Goal: Complete application form: Complete application form

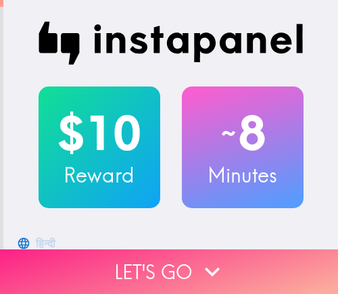
drag, startPoint x: 247, startPoint y: 258, endPoint x: 336, endPoint y: 257, distance: 89.4
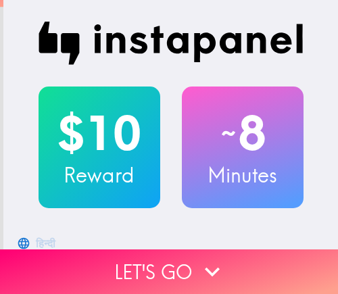
click at [247, 258] on button "Let's go" at bounding box center [169, 272] width 338 height 45
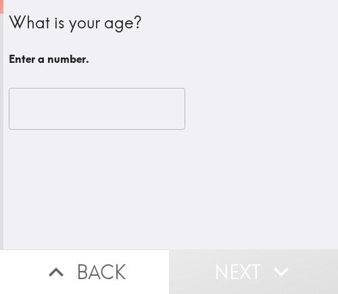
click at [64, 116] on input "number" at bounding box center [97, 109] width 177 height 42
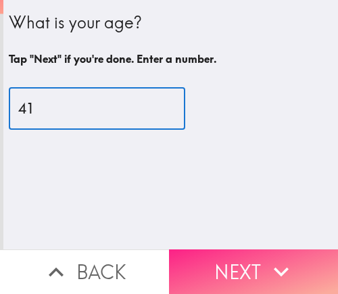
type input "41"
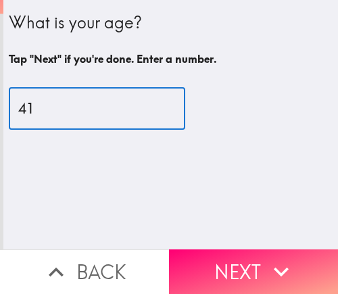
click at [215, 261] on button "Next" at bounding box center [253, 272] width 169 height 45
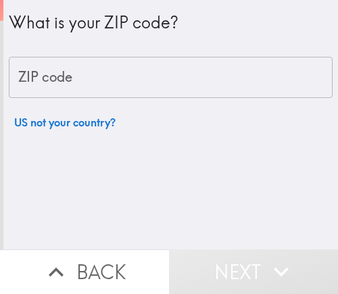
click at [156, 81] on input "ZIP code" at bounding box center [171, 78] width 324 height 42
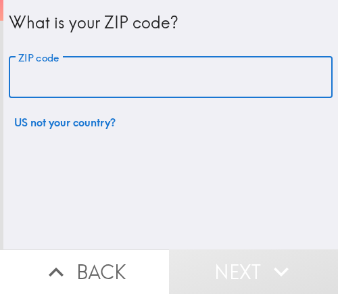
paste input "33610"
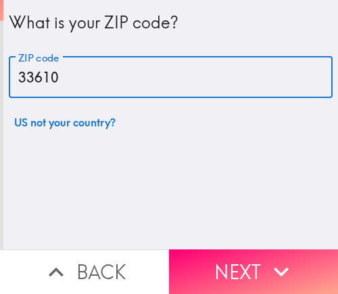
drag, startPoint x: 85, startPoint y: 82, endPoint x: -50, endPoint y: 85, distance: 134.7
click at [0, 0] on html "What is your ZIP code? ZIP code 33610 ZIP code US not your country? Back Next I…" at bounding box center [169, 0] width 338 height 0
paste input "2811"
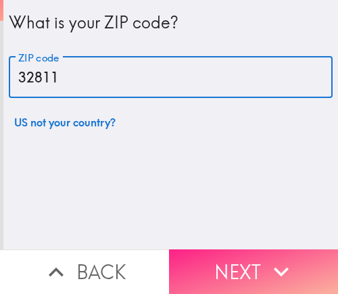
type input "32811"
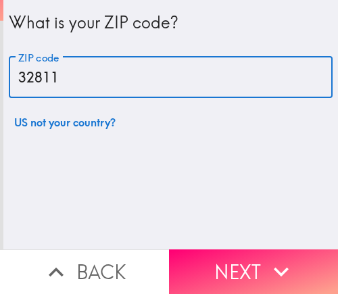
click at [227, 250] on button "Next" at bounding box center [253, 272] width 169 height 45
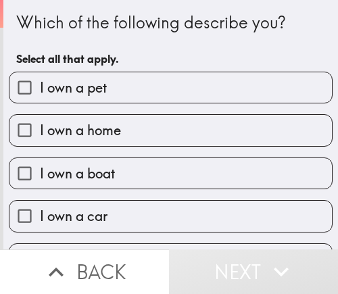
drag, startPoint x: 130, startPoint y: 72, endPoint x: 7, endPoint y: 72, distance: 123.2
click at [9, 72] on label "I own a pet" at bounding box center [170, 87] width 323 height 30
click at [9, 72] on input "I own a pet" at bounding box center [24, 87] width 30 height 30
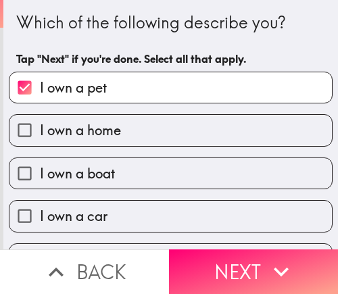
drag, startPoint x: 112, startPoint y: 82, endPoint x: 7, endPoint y: 82, distance: 105.6
click at [9, 82] on label "I own a pet" at bounding box center [170, 87] width 323 height 30
click at [9, 82] on input "I own a pet" at bounding box center [24, 87] width 30 height 30
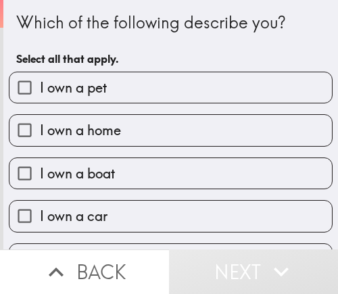
drag, startPoint x: 127, startPoint y: 79, endPoint x: 7, endPoint y: 81, distance: 119.8
click at [9, 80] on label "I own a pet" at bounding box center [170, 87] width 323 height 30
click at [9, 80] on input "I own a pet" at bounding box center [24, 87] width 30 height 30
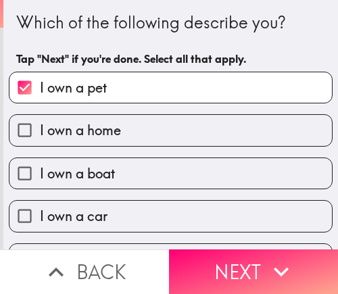
drag, startPoint x: 129, startPoint y: 79, endPoint x: 13, endPoint y: 79, distance: 115.8
click at [13, 79] on label "I own a pet" at bounding box center [170, 87] width 323 height 30
click at [13, 79] on input "I own a pet" at bounding box center [24, 87] width 30 height 30
checkbox input "false"
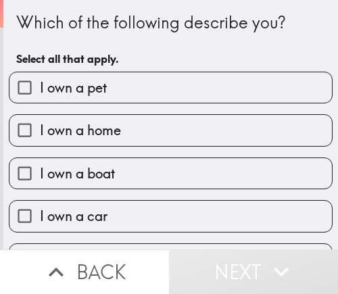
drag, startPoint x: 141, startPoint y: 166, endPoint x: 150, endPoint y: 155, distance: 14.0
click at [141, 166] on label "I own a boat" at bounding box center [170, 173] width 323 height 30
click at [40, 166] on input "I own a boat" at bounding box center [24, 173] width 30 height 30
checkbox input "true"
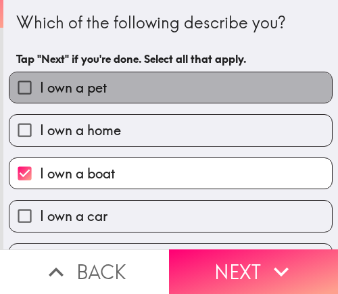
click at [119, 79] on label "I own a pet" at bounding box center [170, 87] width 323 height 30
click at [40, 79] on input "I own a pet" at bounding box center [24, 87] width 30 height 30
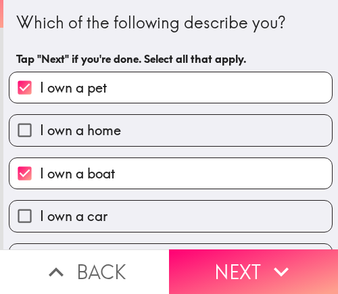
click at [119, 79] on label "I own a pet" at bounding box center [170, 87] width 323 height 30
click at [40, 79] on input "I own a pet" at bounding box center [24, 87] width 30 height 30
checkbox input "false"
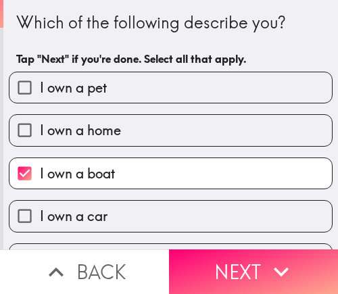
scroll to position [81, 0]
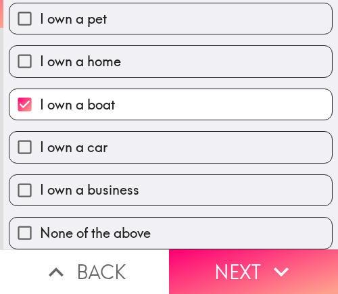
click at [111, 181] on span "I own a business" at bounding box center [90, 190] width 100 height 19
click at [40, 179] on input "I own a business" at bounding box center [24, 190] width 30 height 30
checkbox input "true"
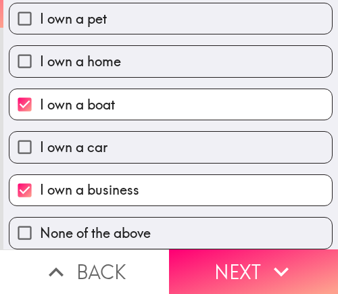
click at [238, 259] on button "Next" at bounding box center [253, 272] width 169 height 45
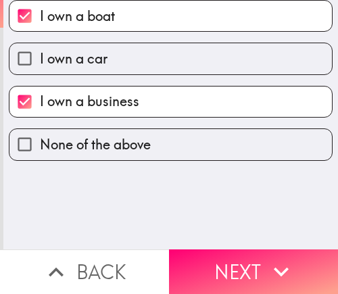
scroll to position [0, 0]
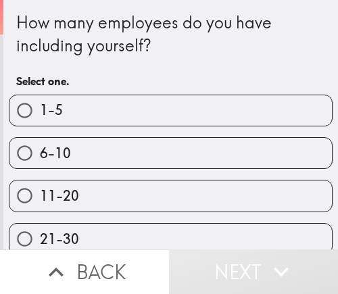
click at [167, 227] on label "21-30" at bounding box center [170, 239] width 323 height 30
click at [40, 227] on input "21-30" at bounding box center [24, 239] width 30 height 30
radio input "true"
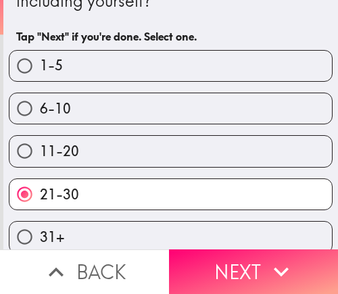
scroll to position [60, 0]
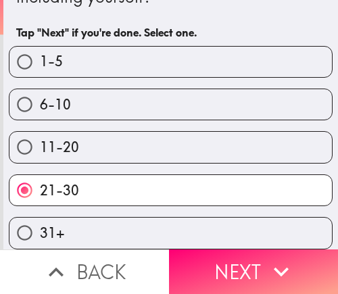
click at [79, 97] on label "6-10" at bounding box center [170, 104] width 323 height 30
click at [40, 97] on input "6-10" at bounding box center [24, 104] width 30 height 30
radio input "true"
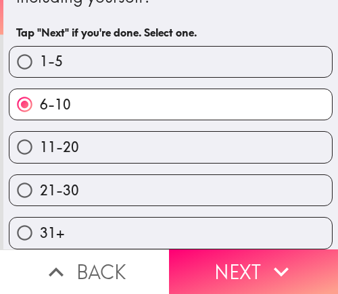
click at [243, 263] on button "Next" at bounding box center [253, 272] width 169 height 45
